Goal: Complete application form

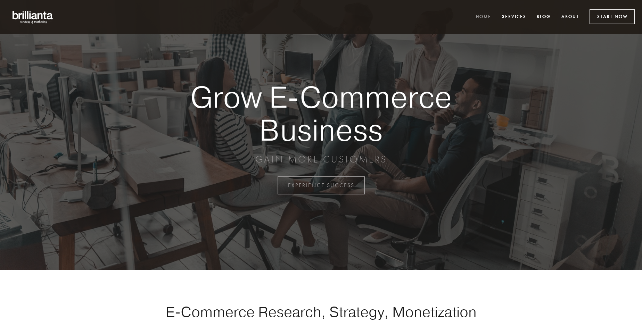
scroll to position [1821, 0]
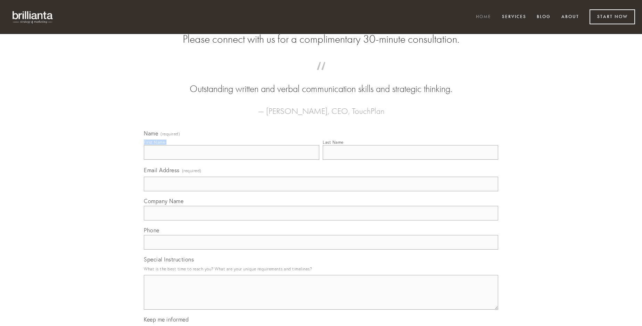
type input "[PERSON_NAME]"
click at [410, 160] on input "Last Name" at bounding box center [410, 152] width 175 height 15
type input "[PERSON_NAME]"
click at [321, 191] on input "Email Address (required)" at bounding box center [321, 184] width 354 height 15
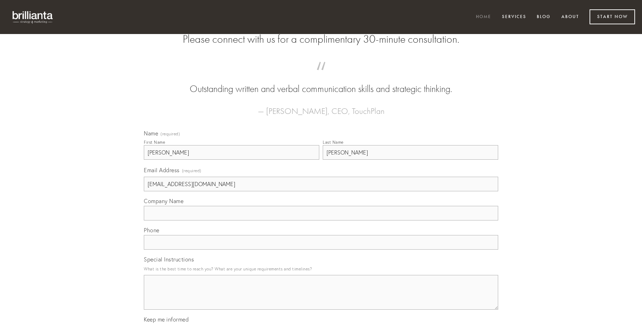
type input "[EMAIL_ADDRESS][DOMAIN_NAME]"
click at [321, 221] on input "Company Name" at bounding box center [321, 213] width 354 height 15
type input "expedita"
click at [321, 250] on input "text" at bounding box center [321, 242] width 354 height 15
click at [321, 299] on textarea "Special Instructions" at bounding box center [321, 292] width 354 height 35
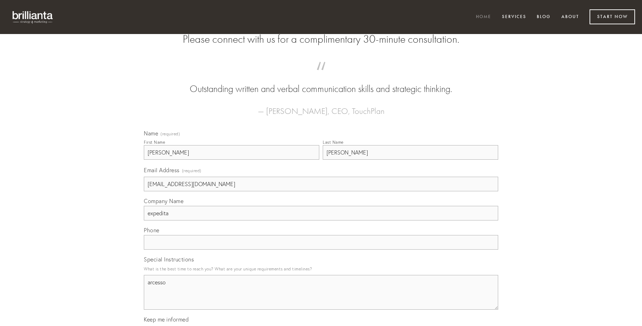
type textarea "arcesso"
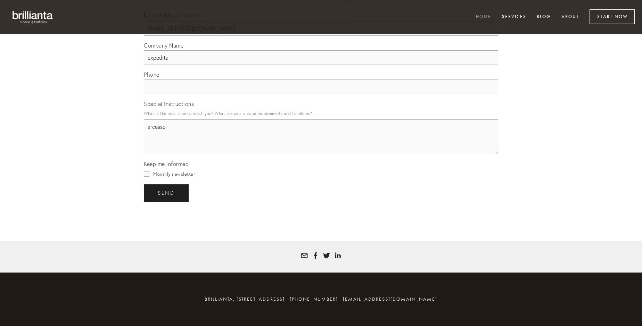
click at [167, 193] on span "send" at bounding box center [166, 193] width 17 height 6
